Goal: Task Accomplishment & Management: Manage account settings

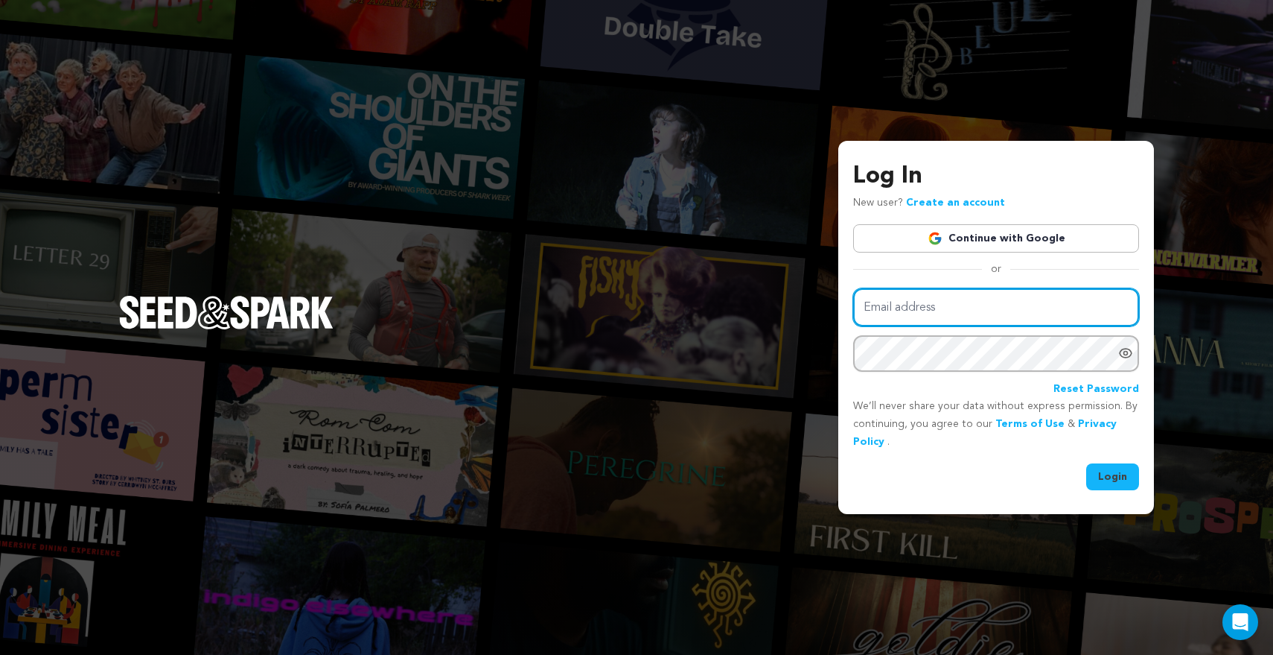
click at [943, 307] on input "Email address" at bounding box center [996, 307] width 286 height 38
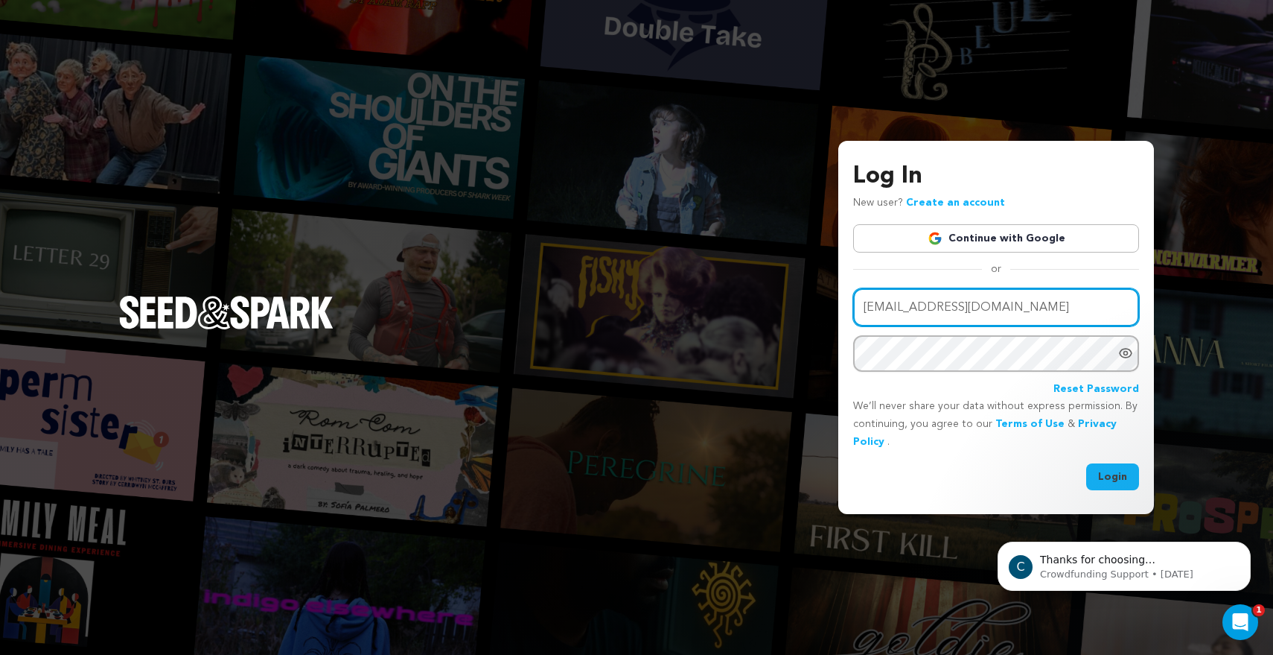
type input "kimjanis@comcast.net"
click at [1226, 264] on div "Log In New user? Create an account Continue with Google or Email address kimjan…" at bounding box center [636, 327] width 1273 height 655
click at [880, 593] on div "Log In New user? Create an account Continue with Google or Email address kimjan…" at bounding box center [636, 327] width 1273 height 655
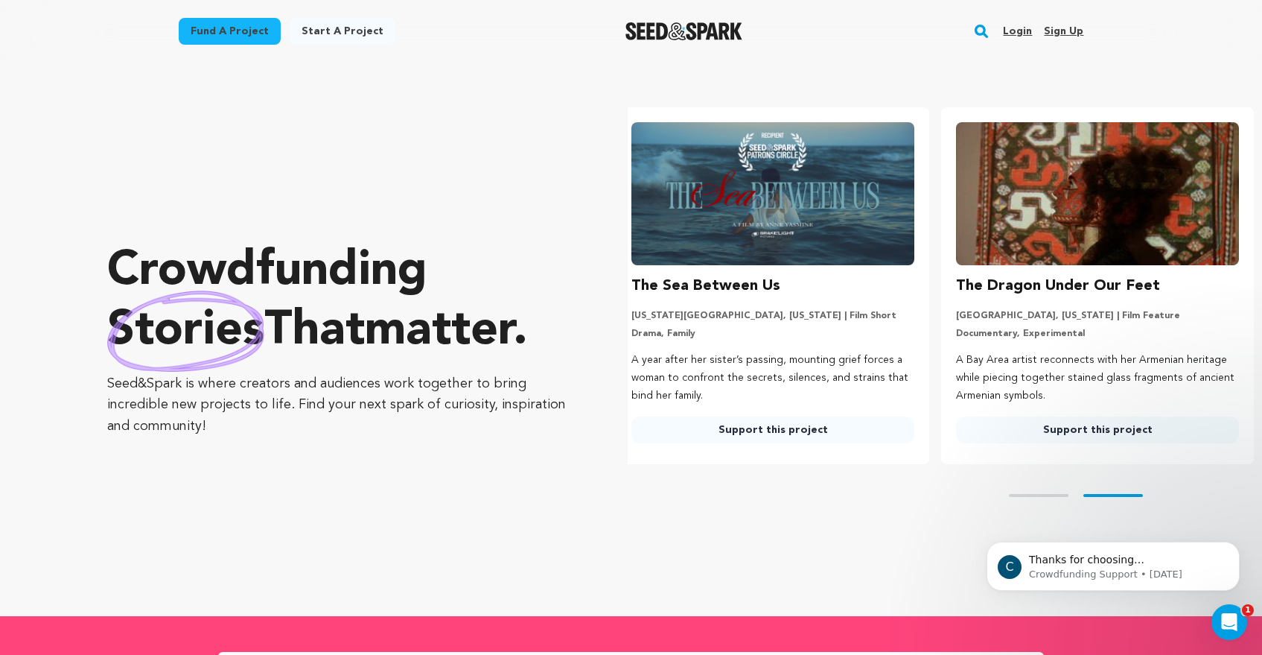
scroll to position [0, 337]
click at [1104, 567] on p "Thanks for choosing Seed&amp;Spark for your project! If you have any questions …" at bounding box center [1125, 560] width 192 height 15
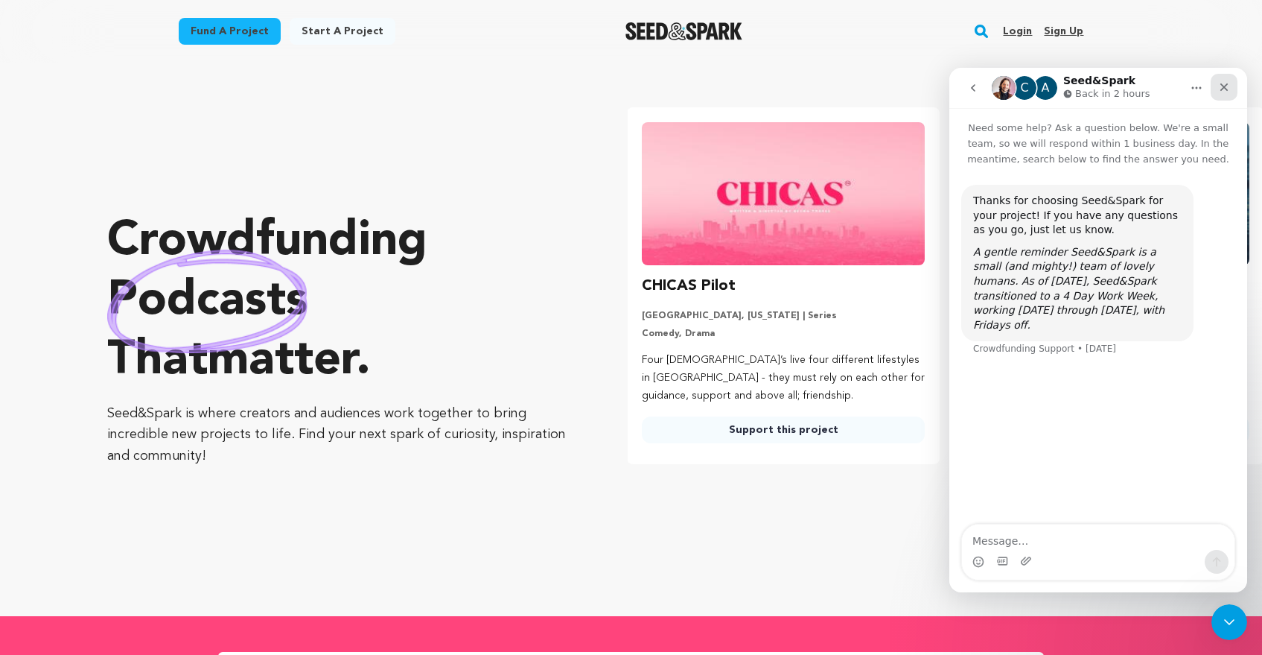
scroll to position [0, 0]
click at [1221, 87] on icon "Close" at bounding box center [1224, 87] width 12 height 12
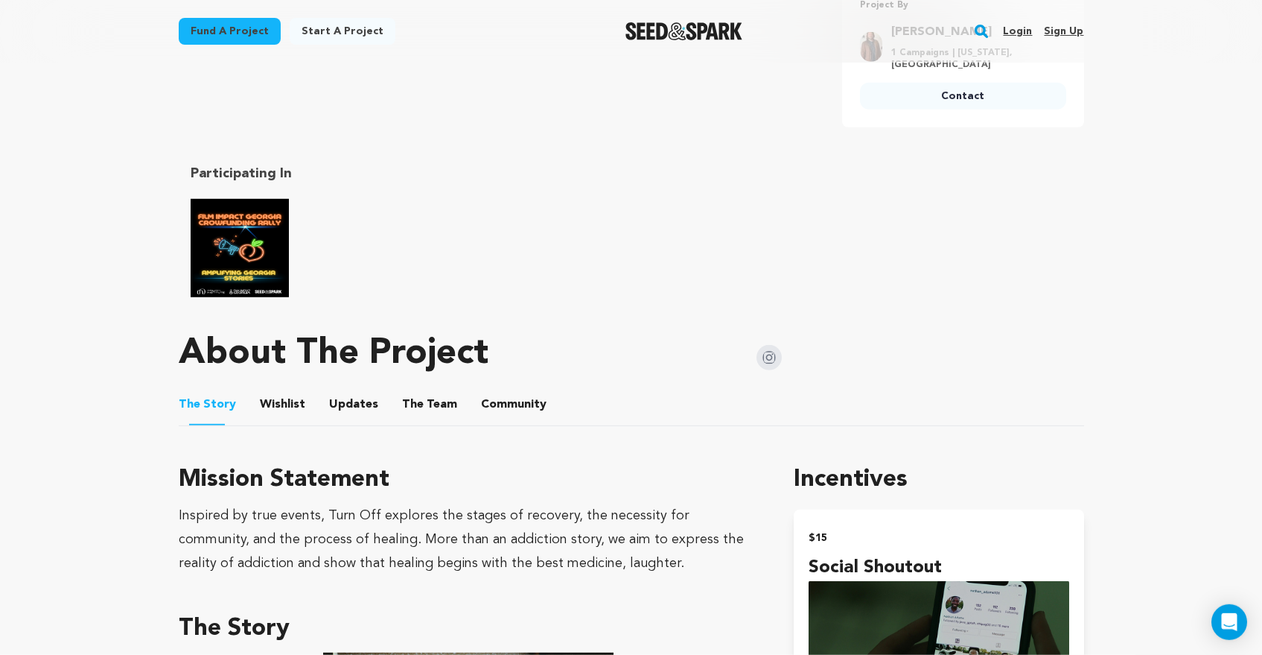
scroll to position [310, 0]
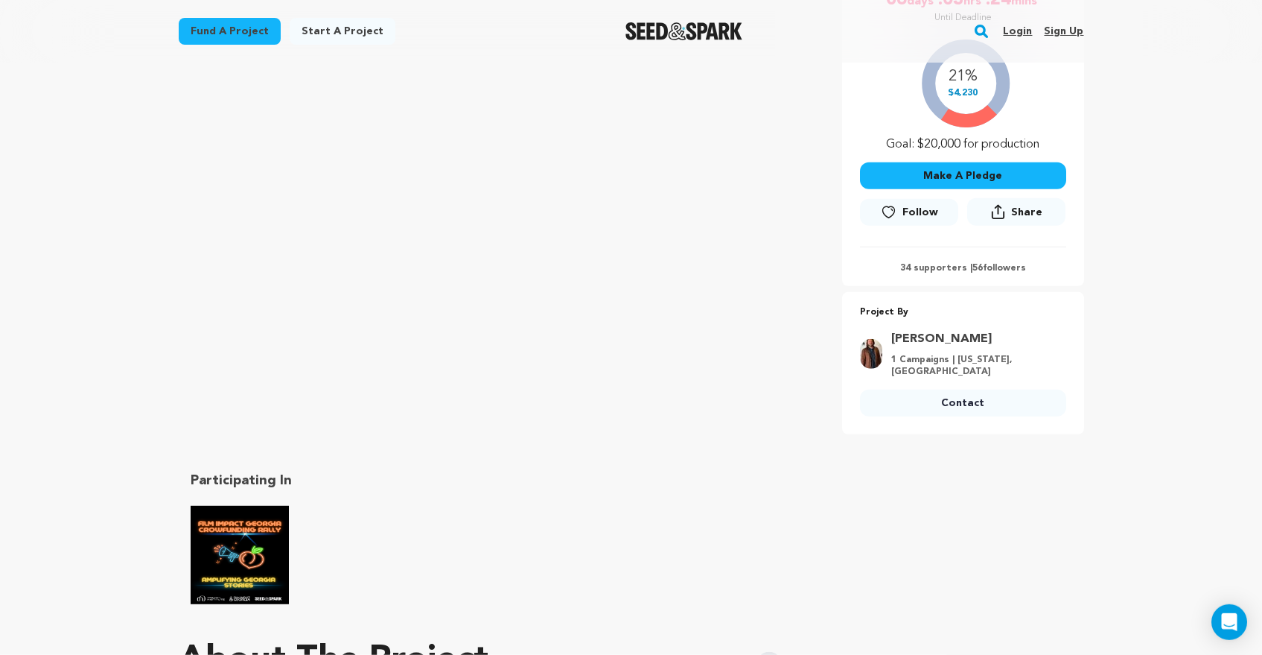
click at [1020, 29] on link "Login" at bounding box center [1017, 31] width 29 height 24
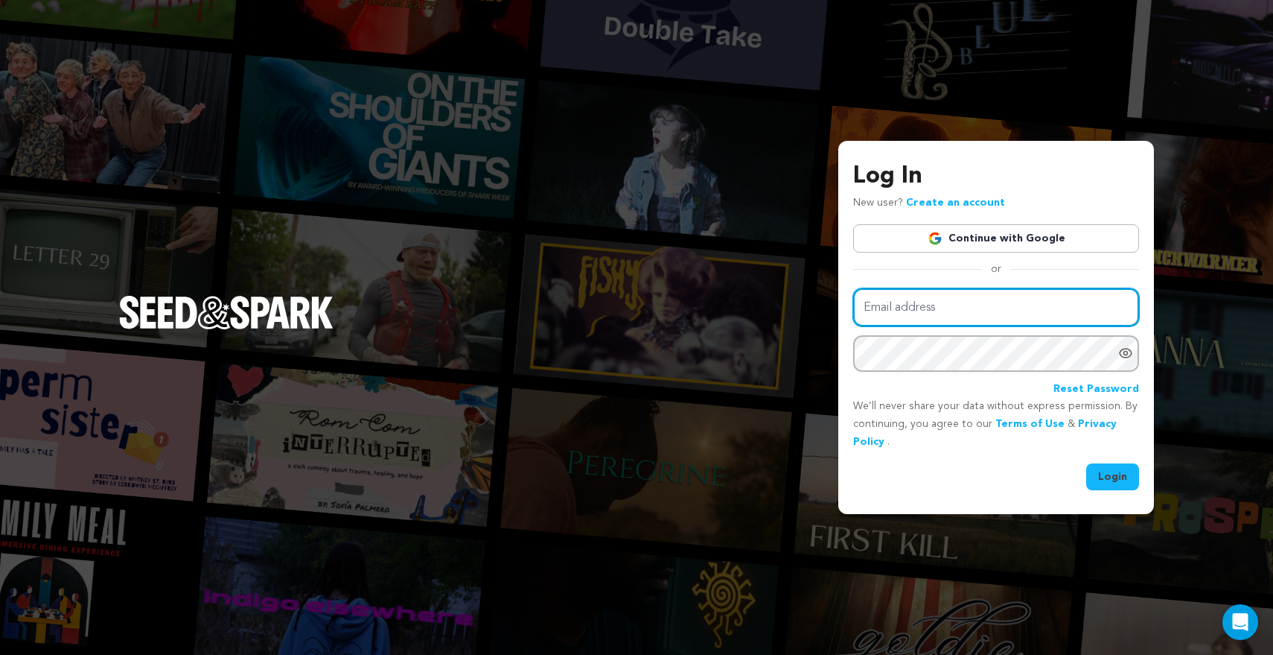
click at [900, 310] on input "Email address" at bounding box center [996, 307] width 286 height 38
type input "[EMAIL_ADDRESS][DOMAIN_NAME]"
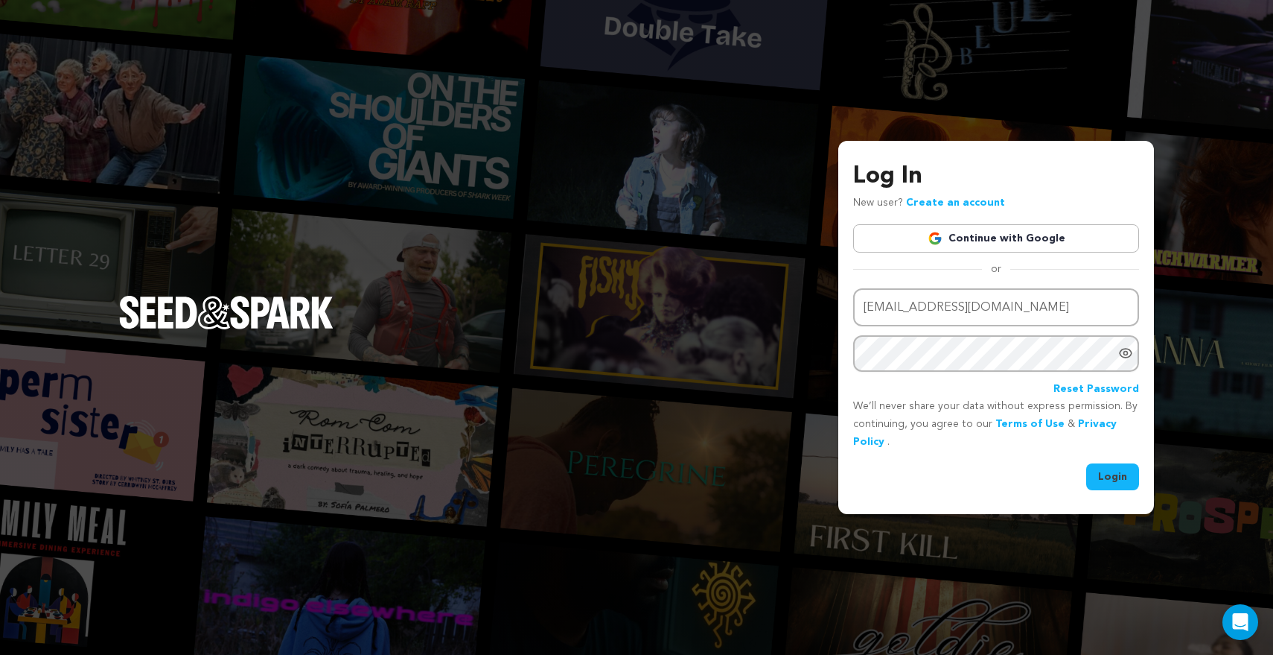
click at [1114, 469] on button "Login" at bounding box center [1112, 476] width 53 height 27
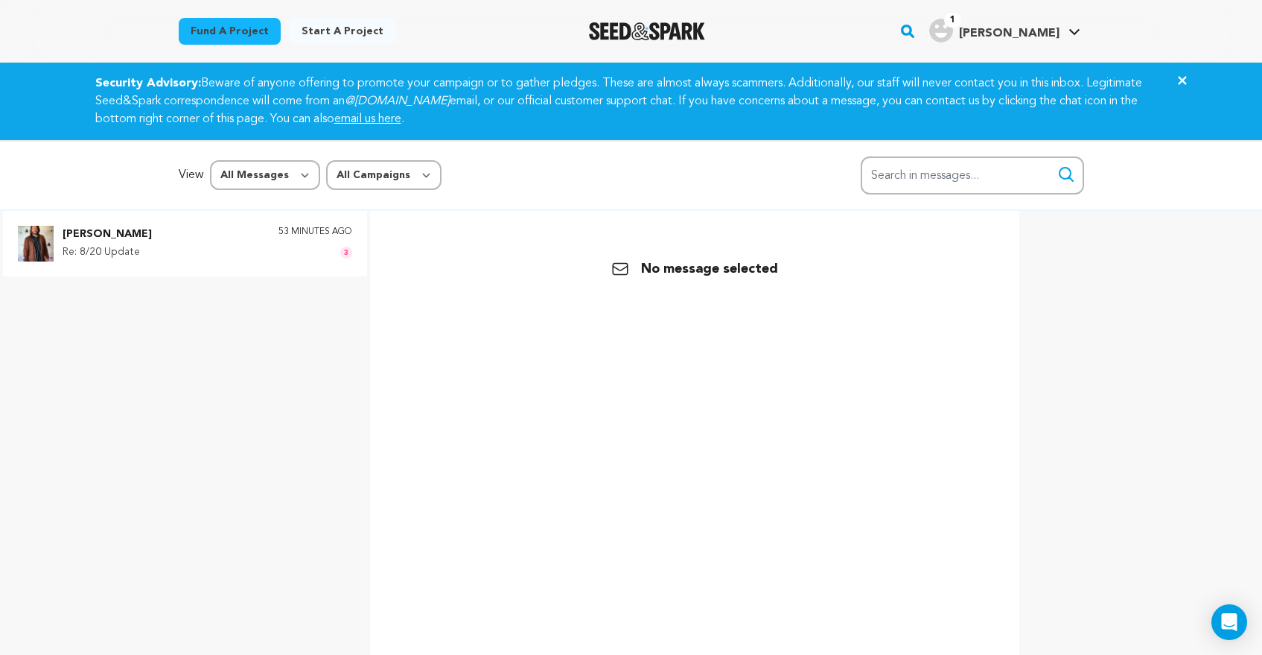
click at [178, 246] on div "[PERSON_NAME] Re: 8/20 Update 53 minutes ago 3" at bounding box center [208, 244] width 290 height 36
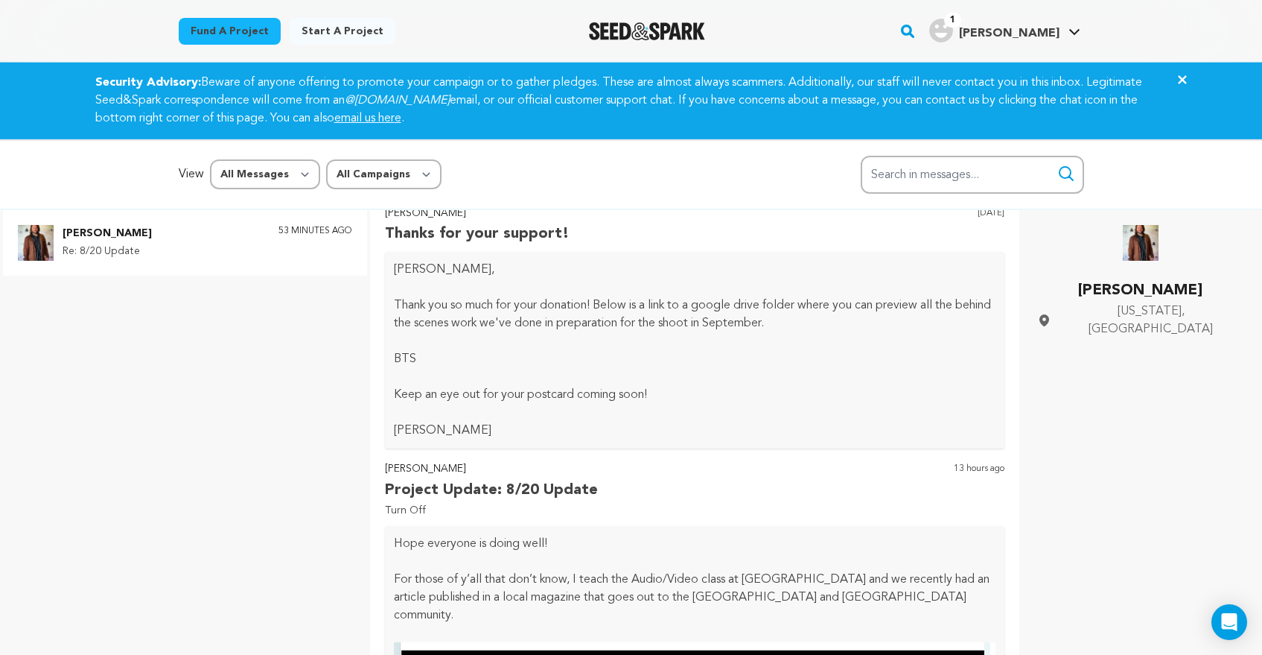
scroll to position [84, 0]
